Goal: Transaction & Acquisition: Purchase product/service

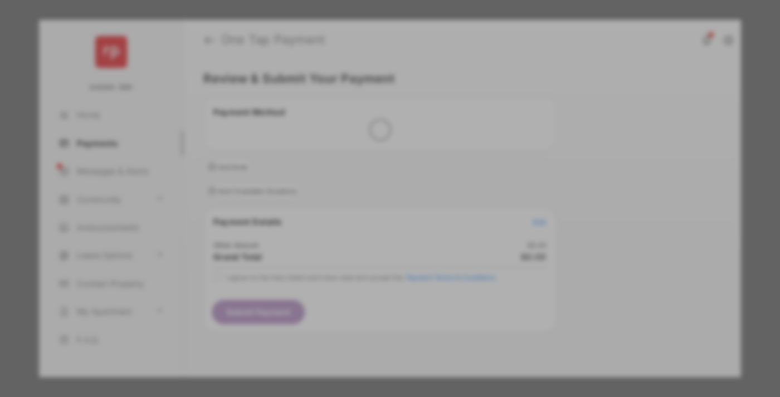
click at [369, 179] on div "Other Amount" at bounding box center [369, 188] width 181 height 19
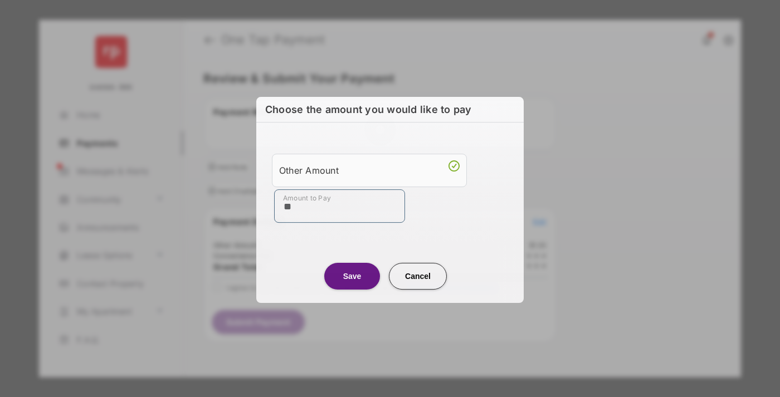
type input "**"
click at [352, 275] on button "Save" at bounding box center [352, 276] width 56 height 27
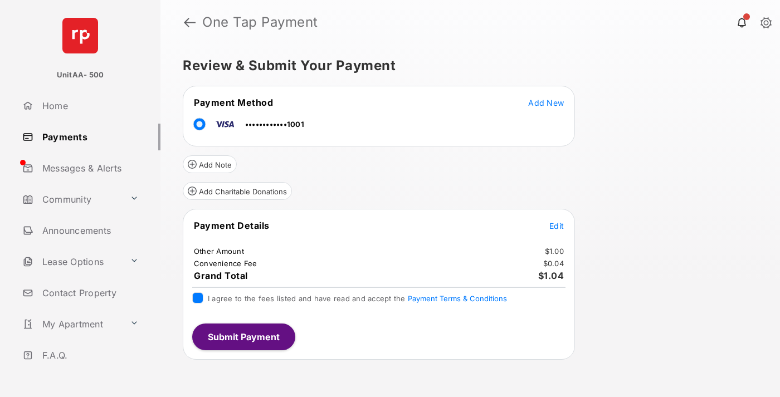
click at [243, 337] on button "Submit Payment" at bounding box center [243, 337] width 103 height 27
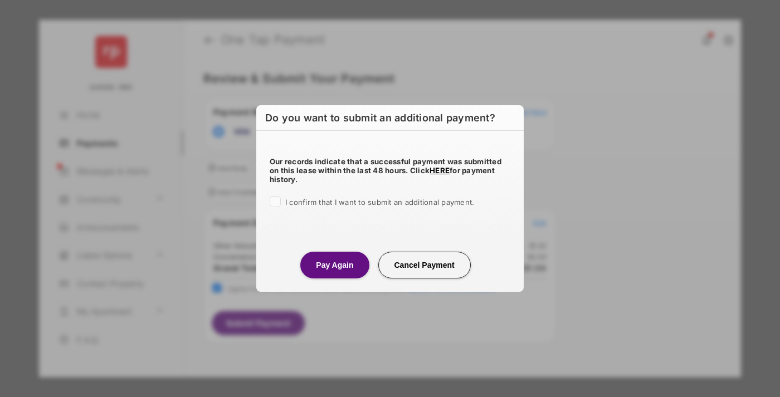
click at [334, 265] on button "Pay Again" at bounding box center [334, 265] width 69 height 27
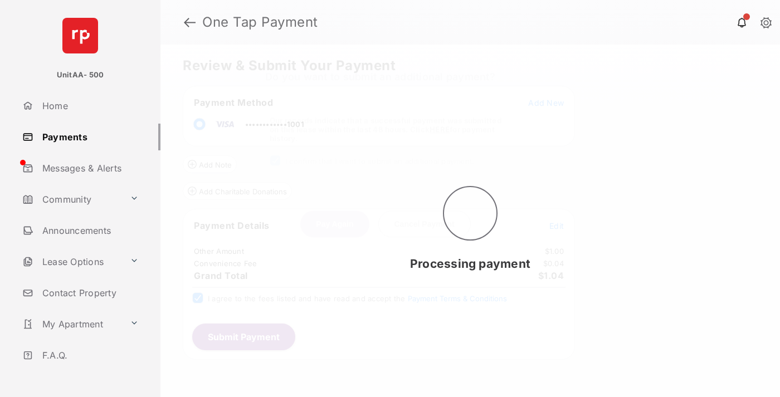
click at [87, 137] on link "Payments" at bounding box center [89, 137] width 143 height 27
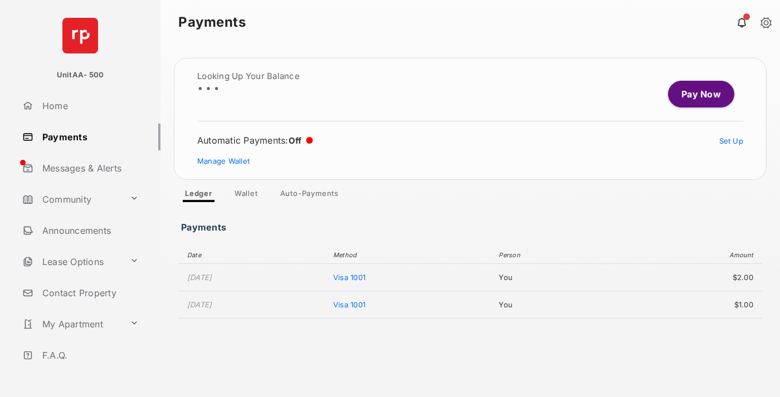
click at [697, 94] on link "Pay Now" at bounding box center [701, 94] width 66 height 27
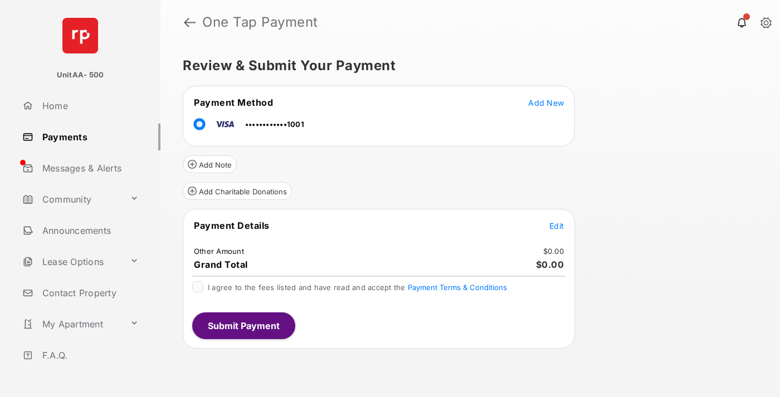
click at [557, 226] on span "Edit" at bounding box center [557, 225] width 14 height 9
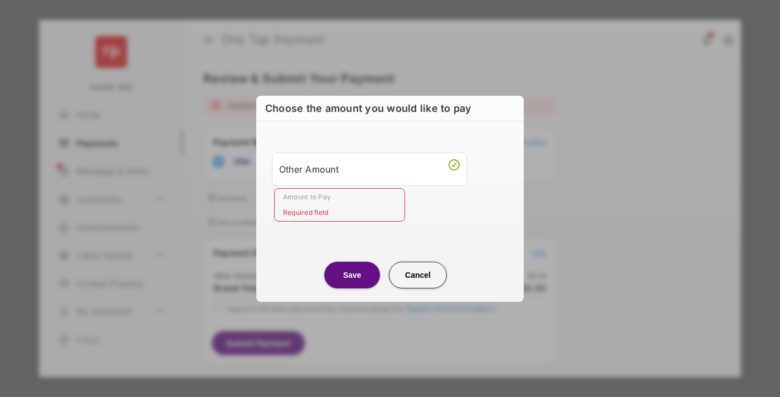
click at [369, 169] on div "Other Amount" at bounding box center [369, 169] width 181 height 19
type input "**"
click at [352, 275] on button "Save" at bounding box center [352, 275] width 56 height 27
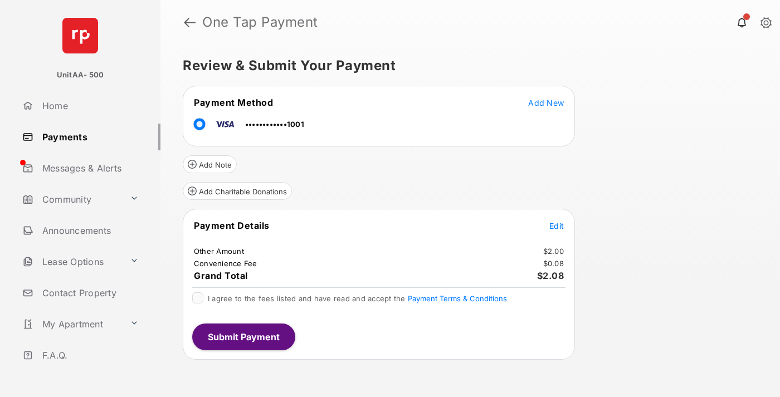
click at [243, 337] on button "Submit Payment" at bounding box center [243, 337] width 103 height 27
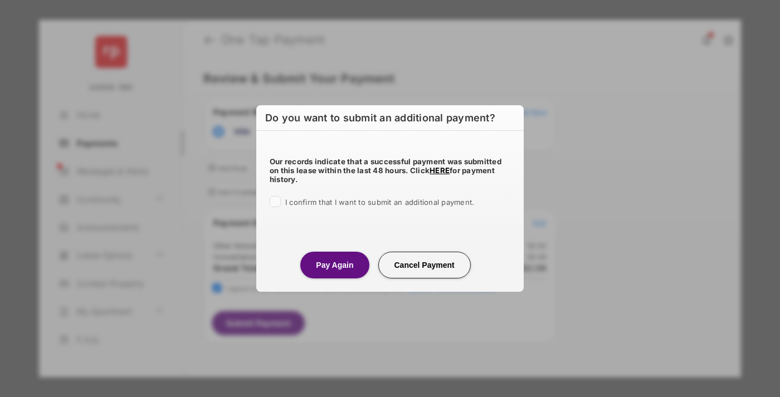
click at [334, 265] on button "Pay Again" at bounding box center [334, 265] width 69 height 27
